Goal: Task Accomplishment & Management: Use online tool/utility

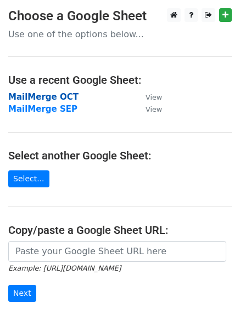
click at [47, 96] on strong "MailMerge OCT" at bounding box center [43, 97] width 70 height 10
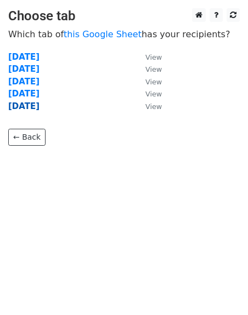
click at [39, 107] on strong "[DATE]" at bounding box center [23, 106] width 31 height 10
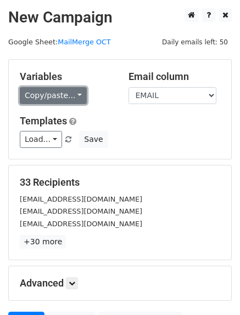
click at [46, 96] on link "Copy/paste..." at bounding box center [53, 95] width 67 height 17
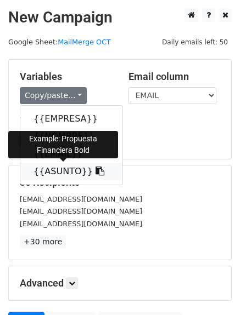
click at [54, 172] on link "{{ASUNTO}}" at bounding box center [71, 172] width 102 height 18
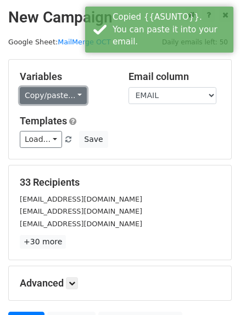
click at [37, 97] on link "Copy/paste..." at bounding box center [53, 95] width 67 height 17
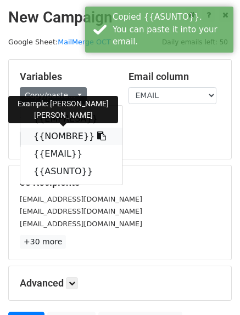
click at [49, 133] on link "{{NOMBRE}}" at bounding box center [71, 137] width 102 height 18
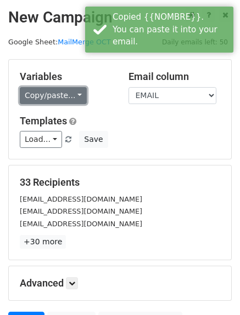
click at [56, 96] on link "Copy/paste..." at bounding box center [53, 95] width 67 height 17
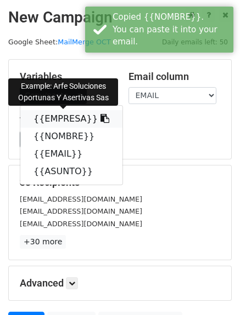
click at [50, 120] on link "{{EMPRESA}}" at bounding box center [71, 119] width 102 height 18
